Goal: Task Accomplishment & Management: Manage account settings

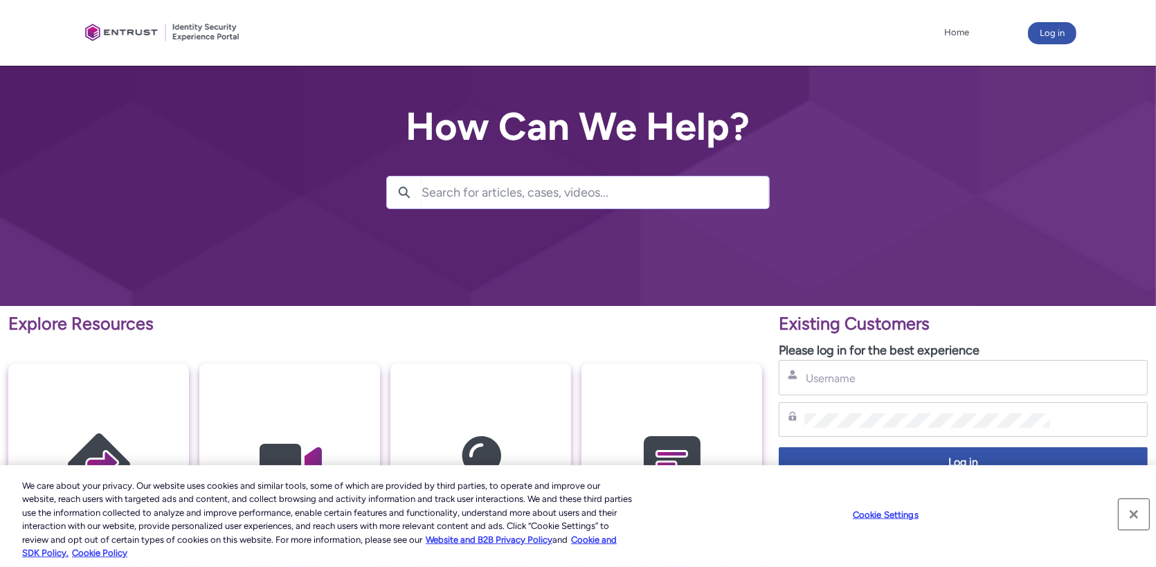
click at [1135, 517] on button "Close" at bounding box center [1134, 514] width 30 height 30
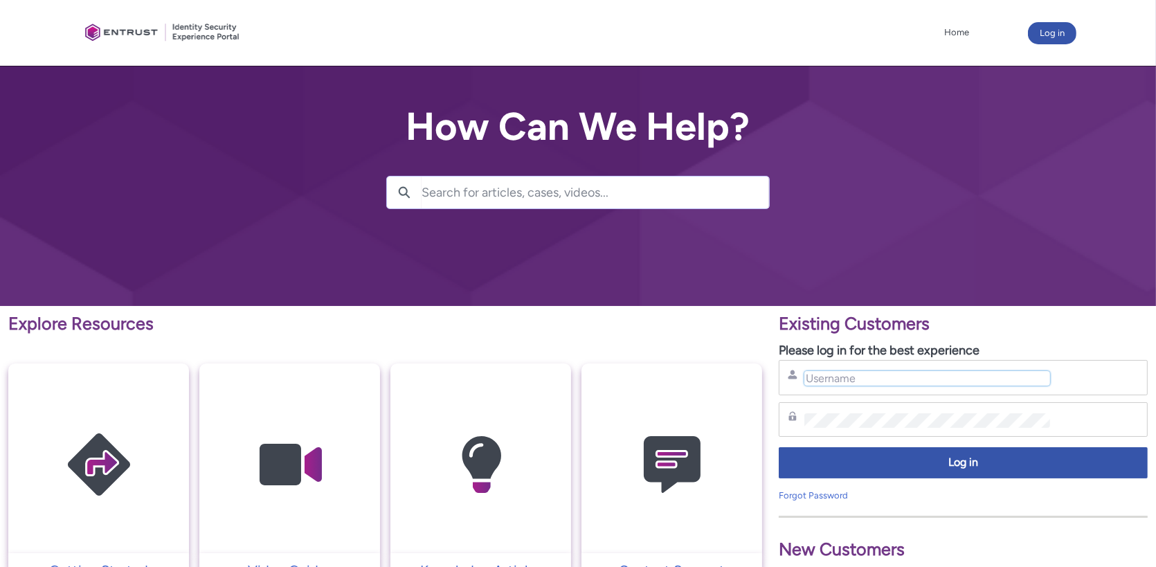
click at [884, 382] on input "Username" at bounding box center [927, 378] width 246 height 15
click at [886, 503] on div "New Customers Sign up here and we'll be in touch" at bounding box center [963, 545] width 369 height 84
click at [853, 365] on div "Username" at bounding box center [963, 377] width 369 height 35
click at [867, 379] on input "Username" at bounding box center [927, 378] width 246 height 15
click at [846, 376] on input "Username" at bounding box center [927, 378] width 246 height 15
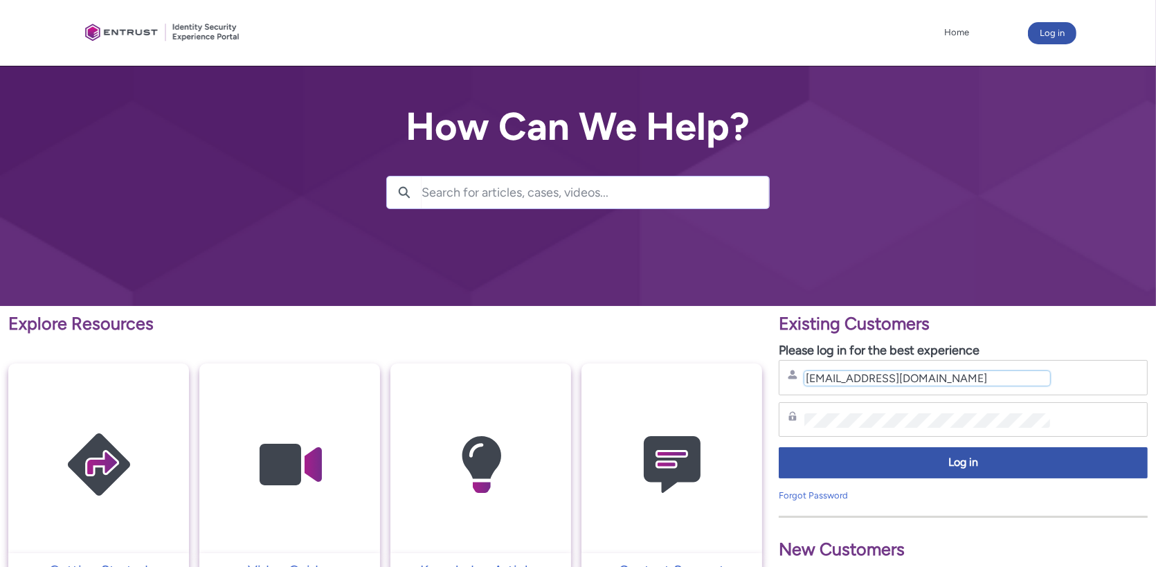
type input "[EMAIL_ADDRESS][DOMAIN_NAME]"
click at [825, 491] on link "Forgot Password" at bounding box center [813, 495] width 69 height 10
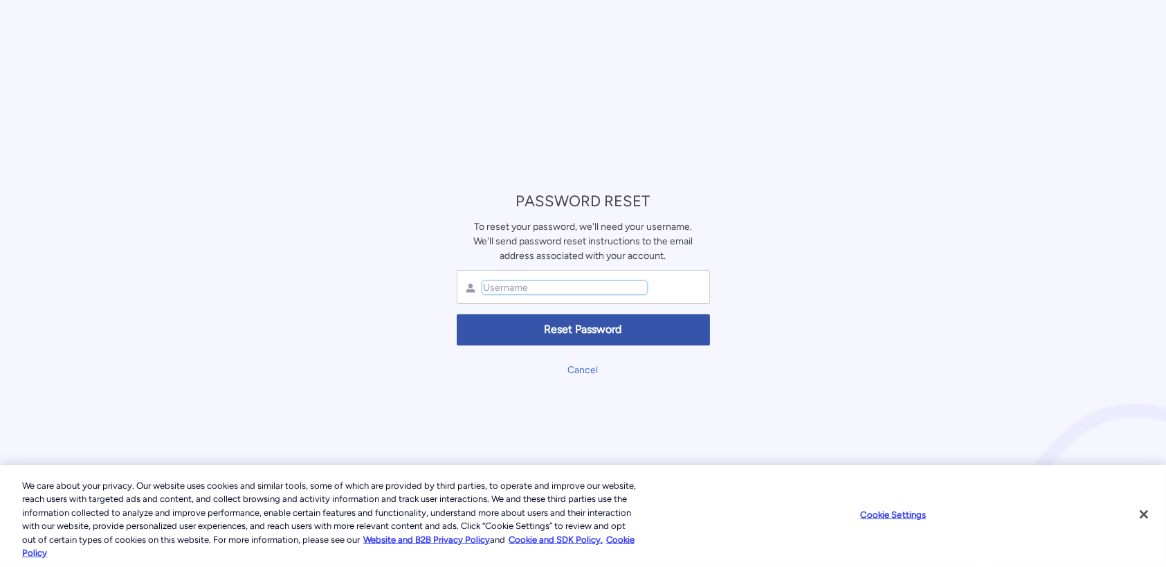
click at [532, 282] on input "text" at bounding box center [564, 287] width 165 height 13
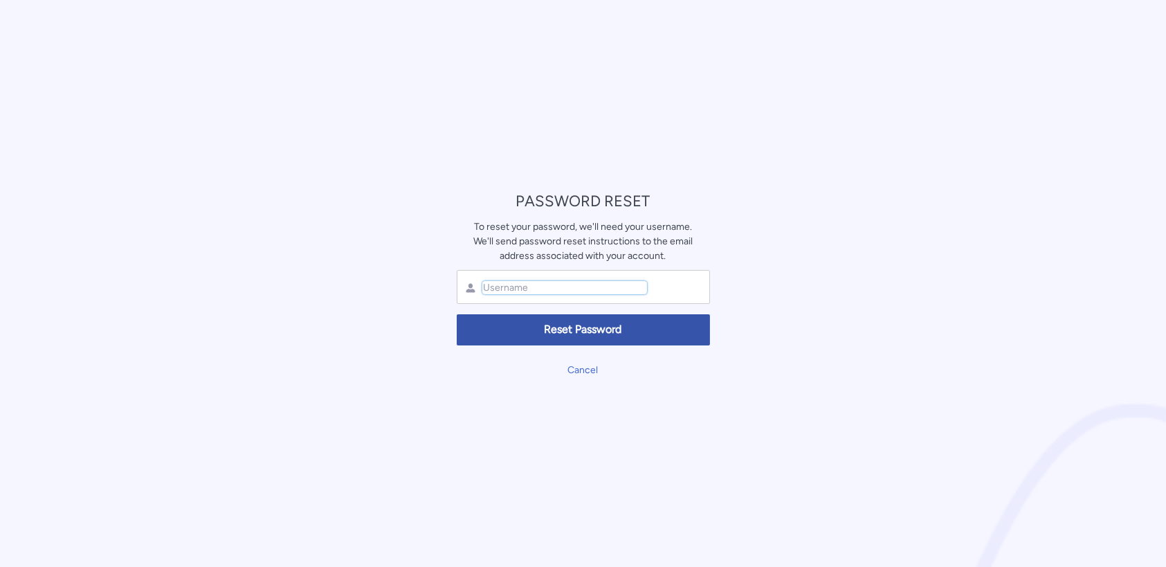
click at [546, 291] on input "text" at bounding box center [564, 287] width 165 height 13
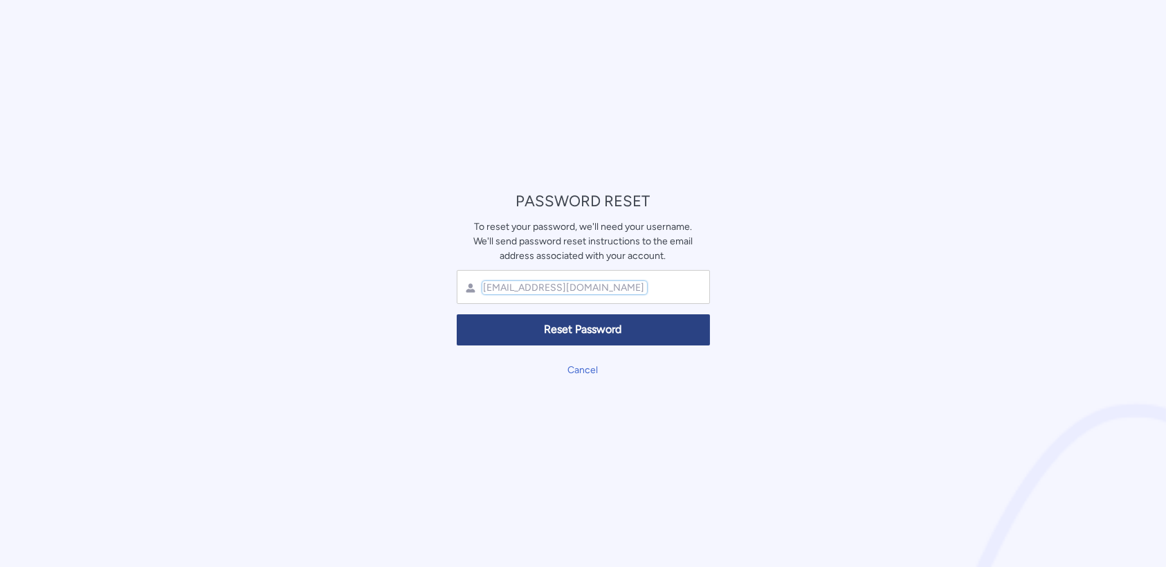
type input "[EMAIL_ADDRESS][DOMAIN_NAME]"
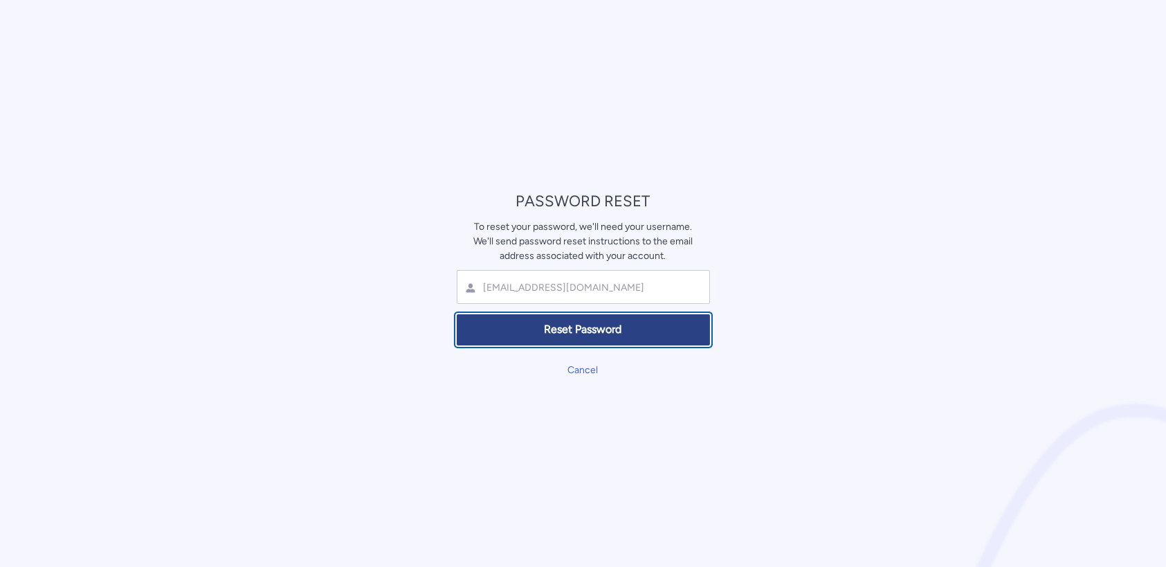
click at [608, 338] on button "Reset Password" at bounding box center [583, 329] width 253 height 31
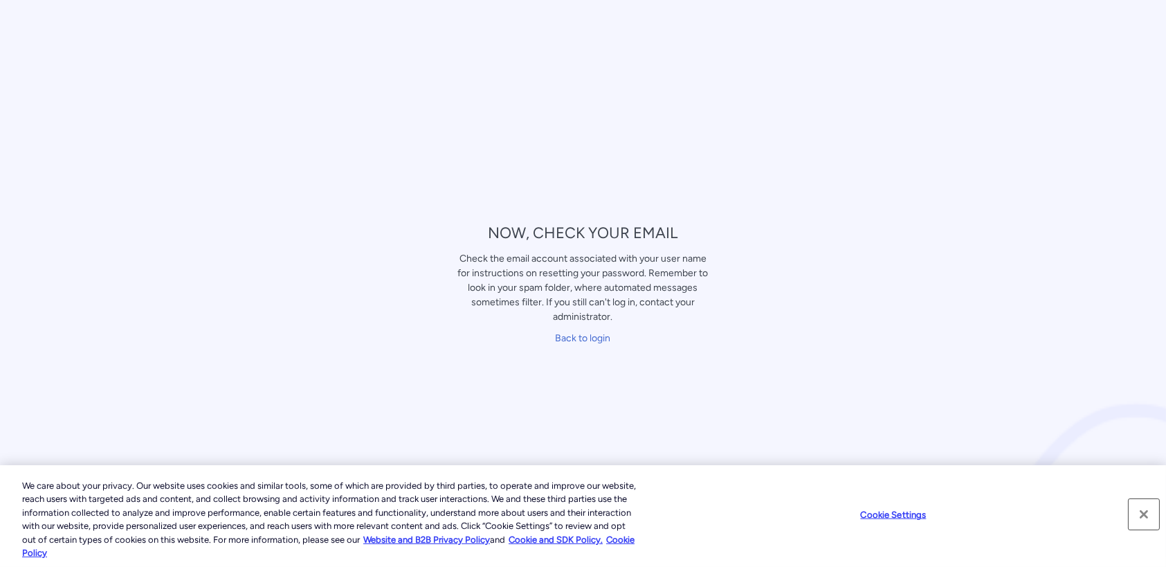
click at [1144, 512] on button "Close" at bounding box center [1144, 514] width 30 height 30
